Goal: Find specific page/section: Find specific page/section

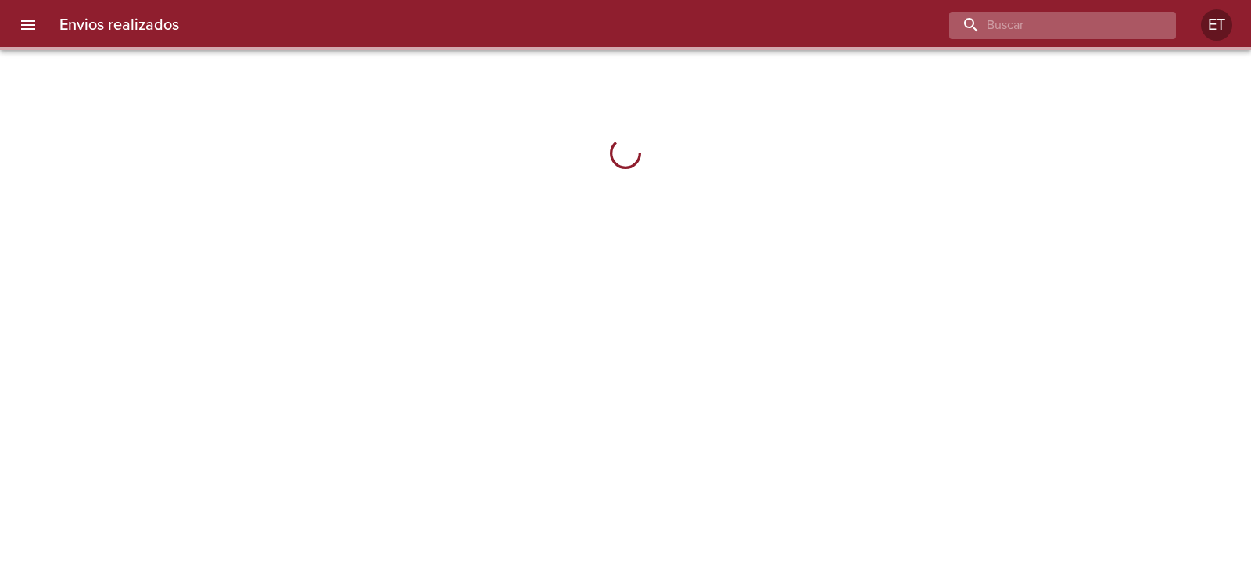
click at [1053, 23] on input "buscar" at bounding box center [1049, 25] width 200 height 27
paste input "9474690"
type input "9474690"
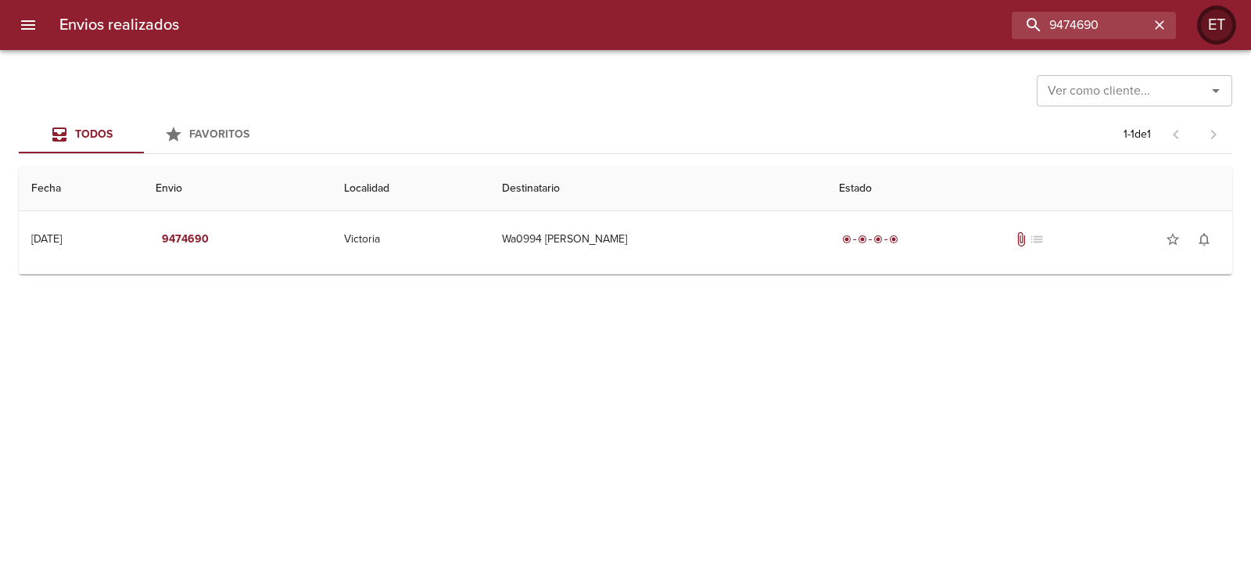
click at [1210, 16] on div "ET" at bounding box center [1215, 24] width 31 height 31
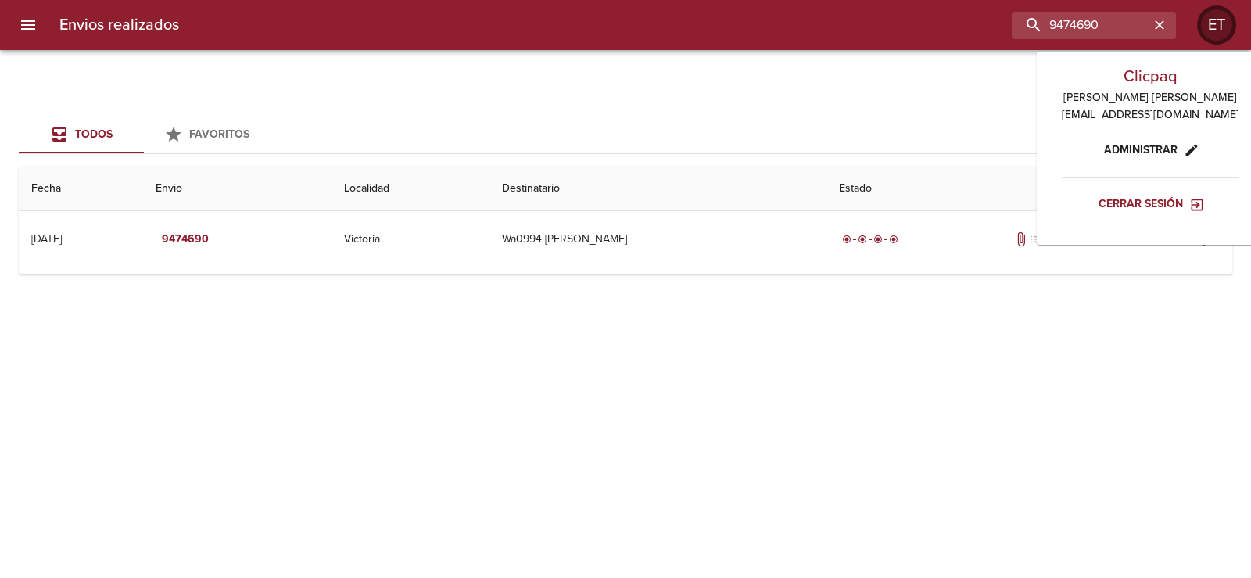
click at [1210, 16] on div "ET" at bounding box center [1215, 24] width 31 height 31
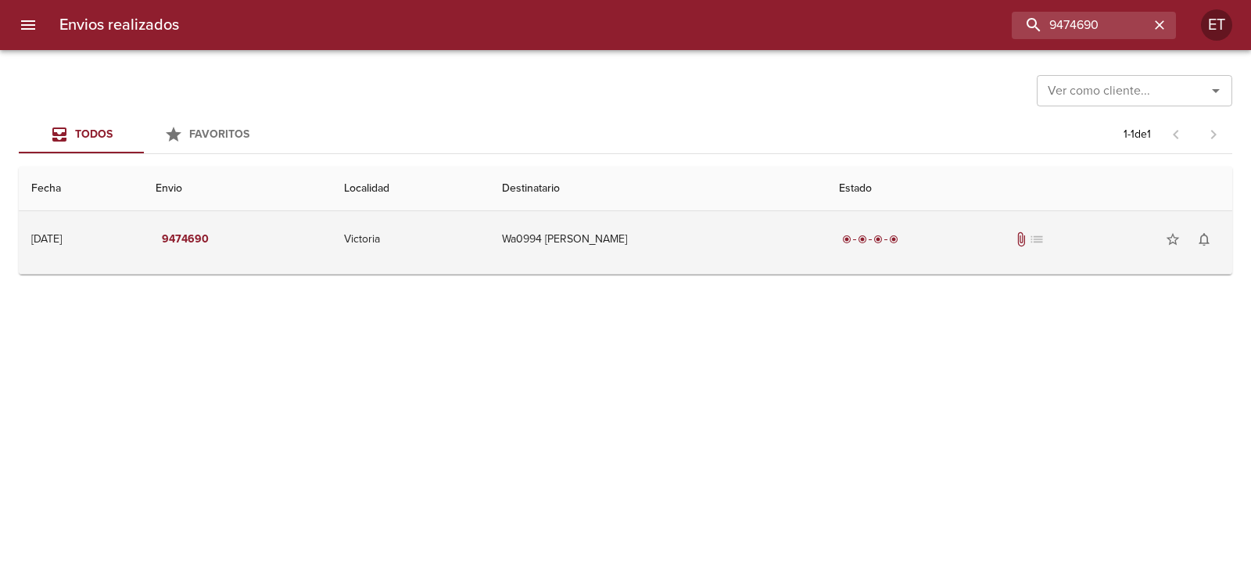
click at [488, 216] on td "Victoria" at bounding box center [409, 239] width 157 height 56
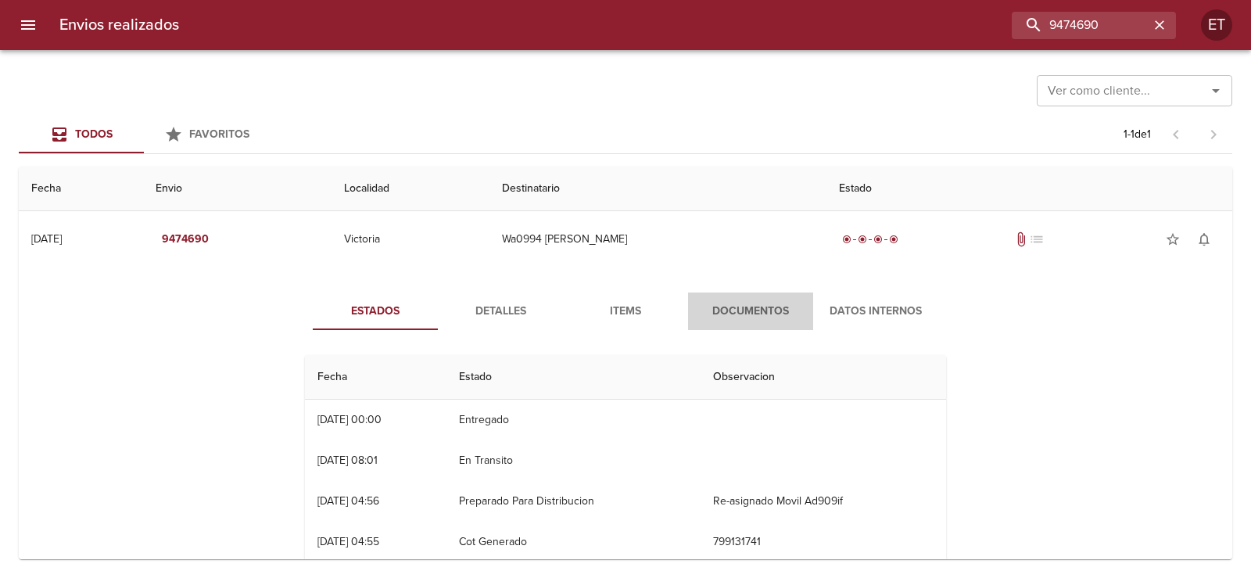
click at [778, 327] on button "Documentos" at bounding box center [750, 311] width 125 height 38
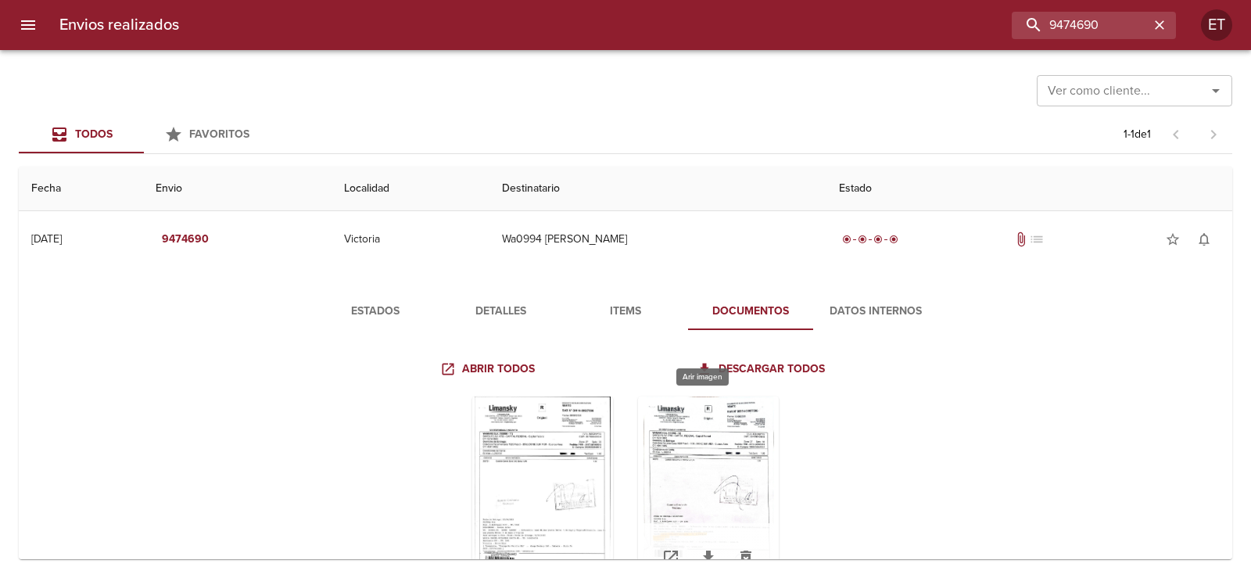
click at [686, 442] on div "Tabla de envíos del cliente" at bounding box center [708, 493] width 141 height 195
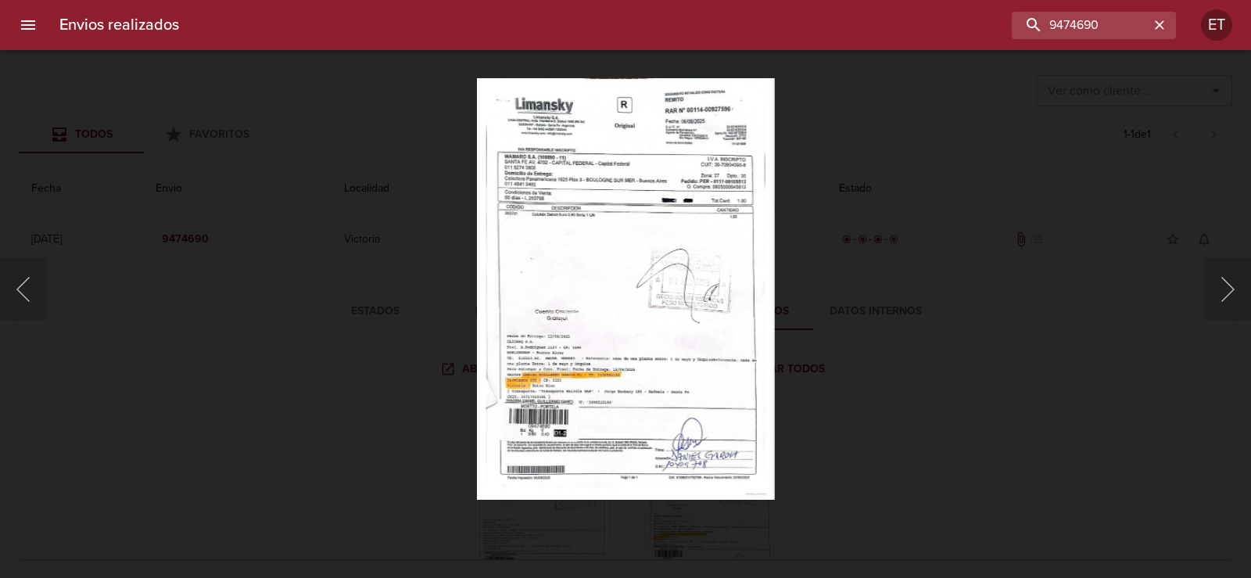
click at [500, 208] on img "Lightbox" at bounding box center [626, 288] width 298 height 421
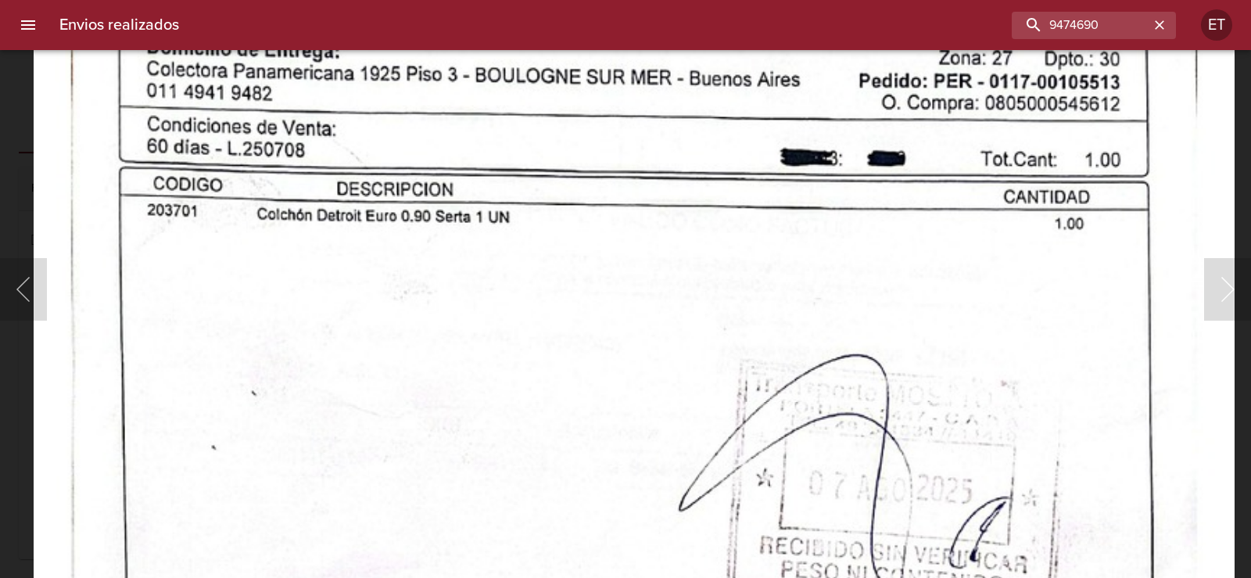
click at [0, 208] on div at bounding box center [8, 289] width 16 height 578
click at [34, 192] on img "Lightbox" at bounding box center [634, 515] width 1200 height 1700
